Goal: Task Accomplishment & Management: Manage account settings

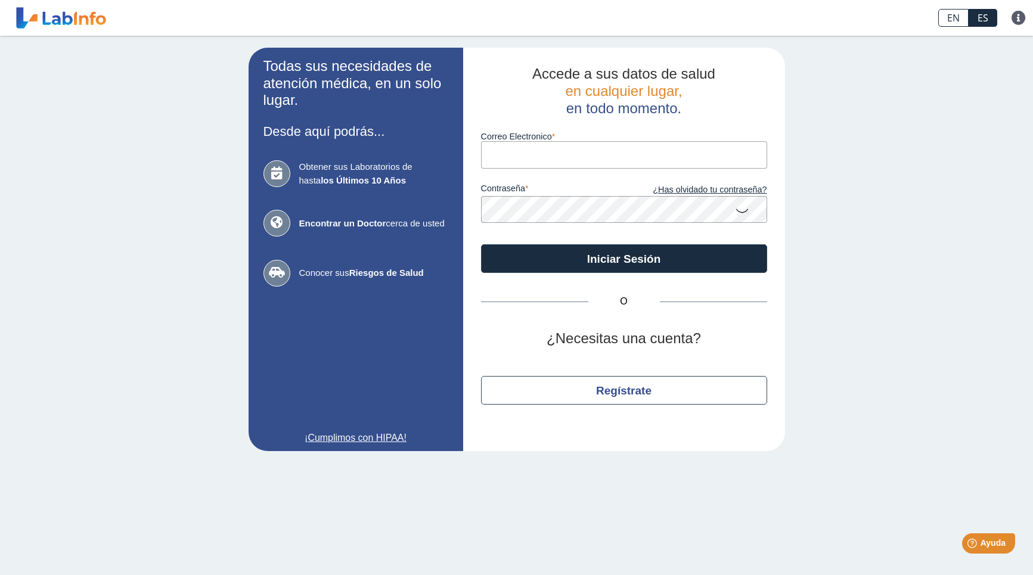
click at [649, 149] on input "Correo Electronico" at bounding box center [624, 154] width 286 height 27
click at [653, 156] on input "Correo Electronico" at bounding box center [624, 154] width 286 height 27
type input "[EMAIL_ADDRESS][DOMAIN_NAME]"
click at [481, 244] on button "Iniciar Sesión" at bounding box center [624, 258] width 286 height 29
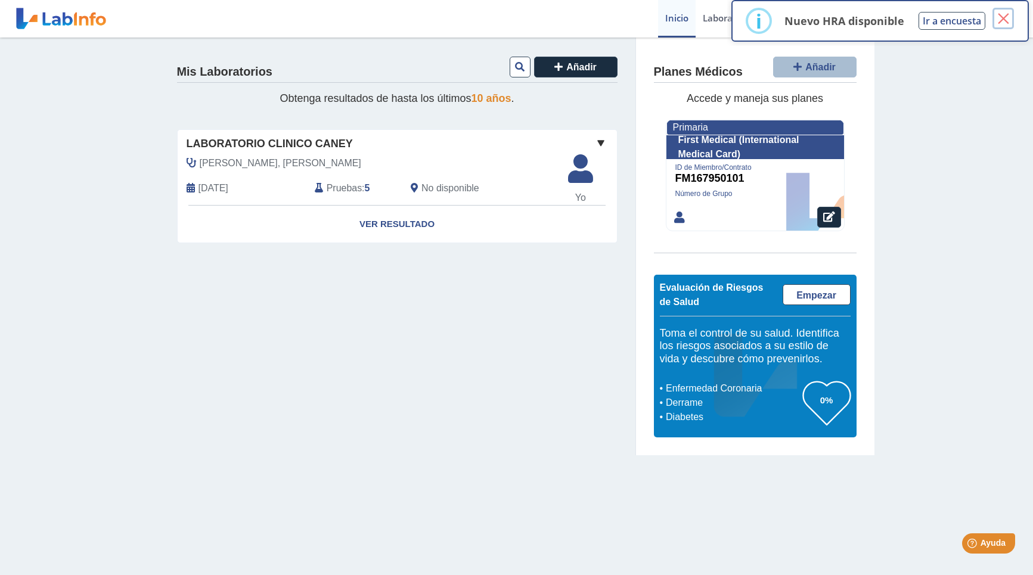
click at [1006, 23] on button "×" at bounding box center [1003, 18] width 21 height 21
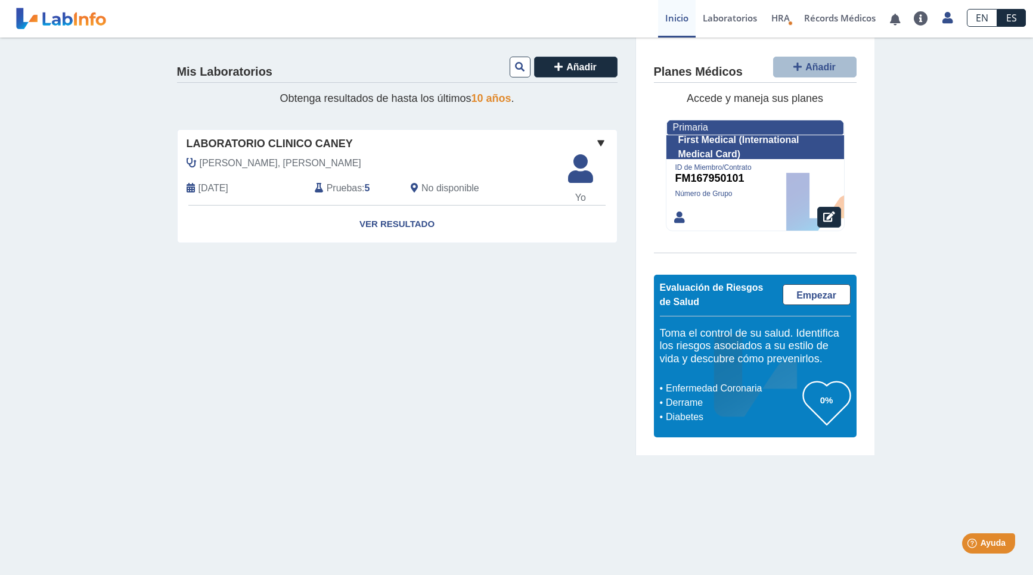
click at [960, 10] on app-translation-input "EN ES" at bounding box center [996, 19] width 73 height 38
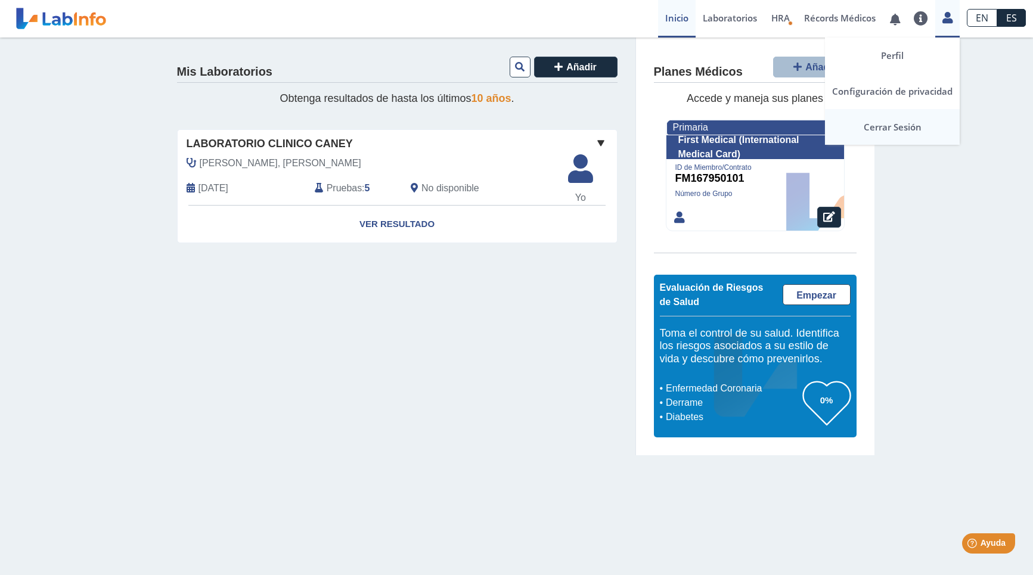
click at [901, 125] on link "Cerrar Sesión" at bounding box center [892, 127] width 135 height 36
